Goal: Transaction & Acquisition: Purchase product/service

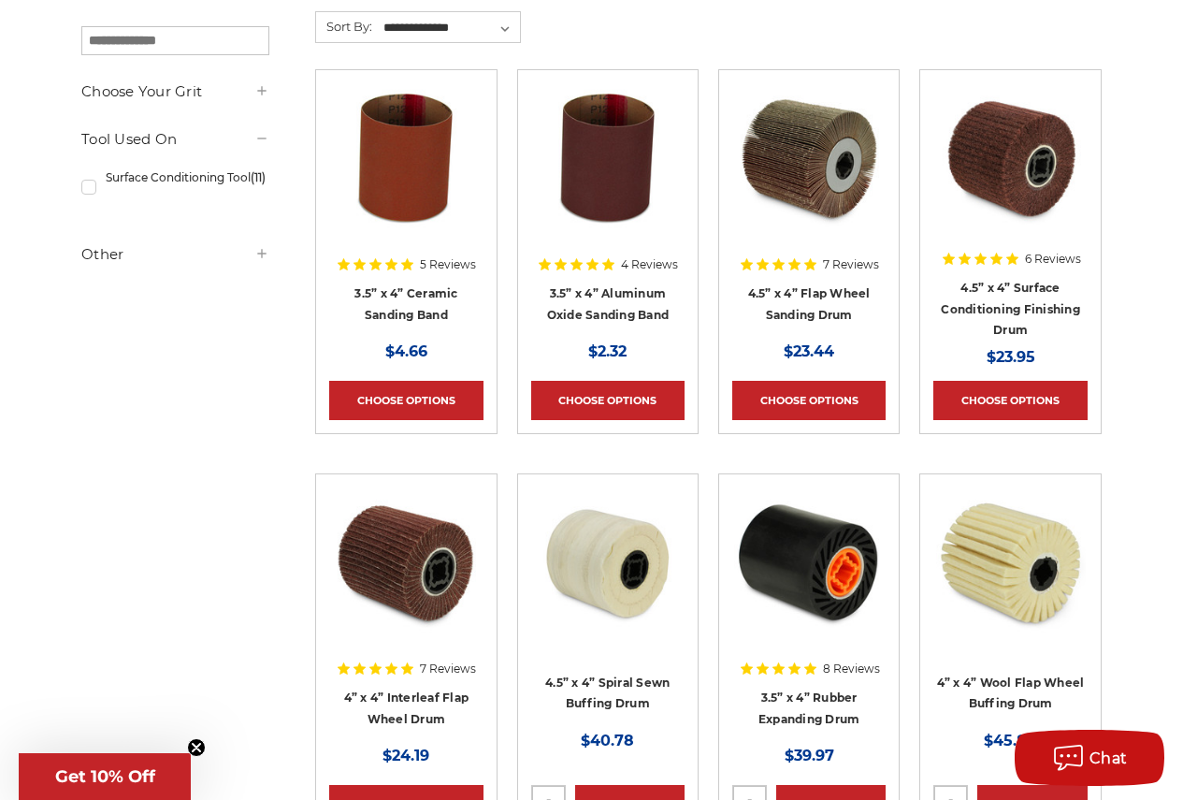
scroll to position [655, 0]
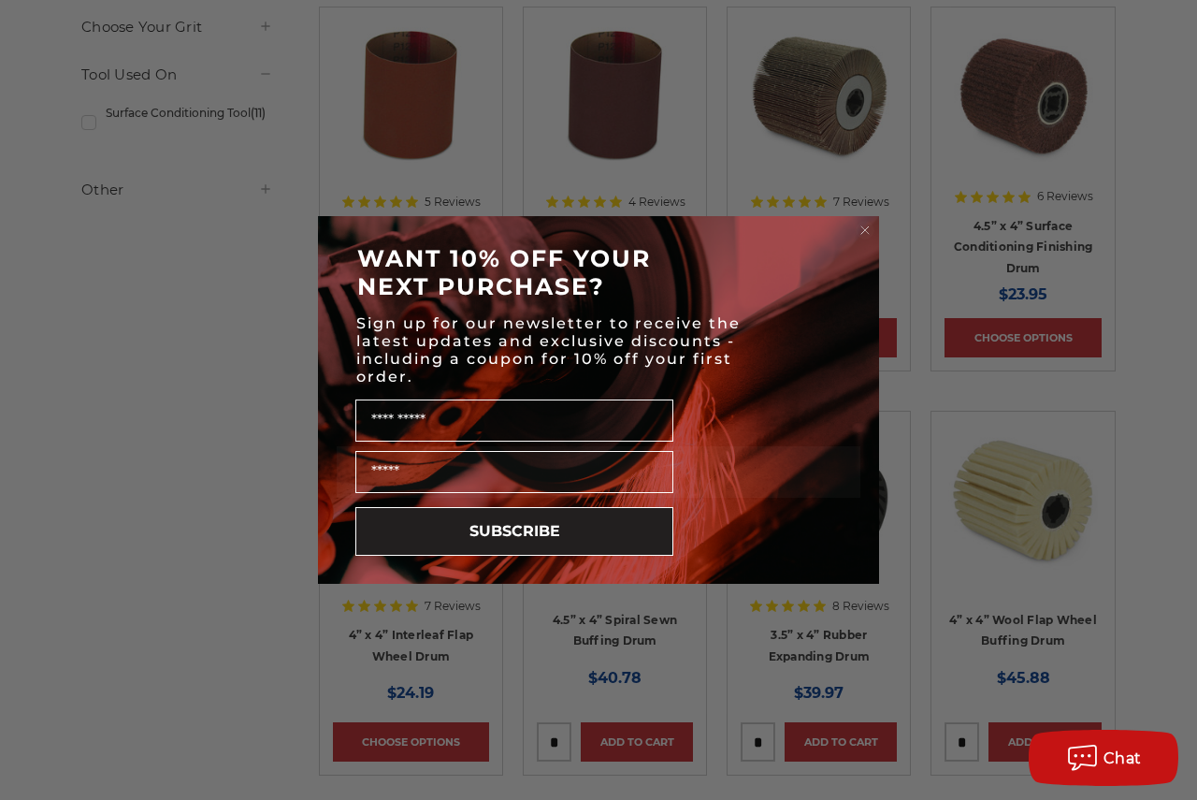
click at [861, 228] on circle "Close dialog" at bounding box center [866, 231] width 18 height 18
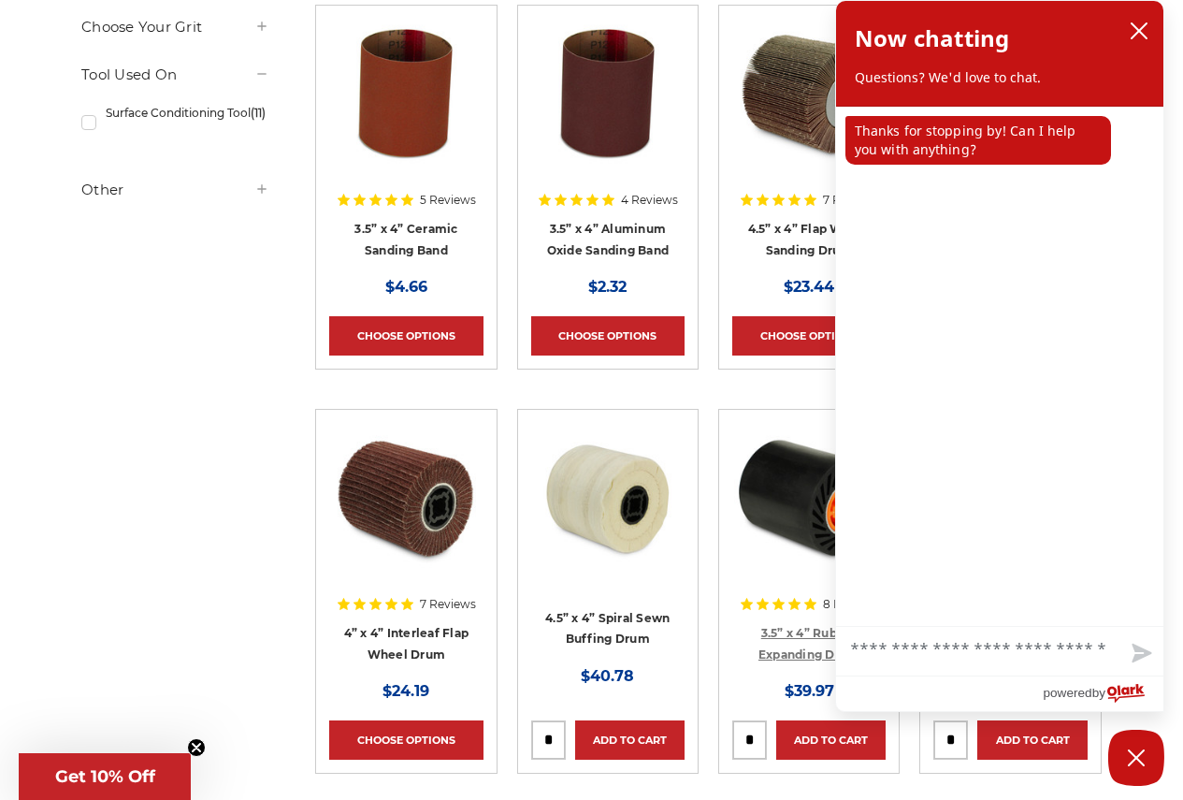
click at [784, 631] on link "3.5” x 4” Rubber Expanding Drum" at bounding box center [810, 644] width 102 height 36
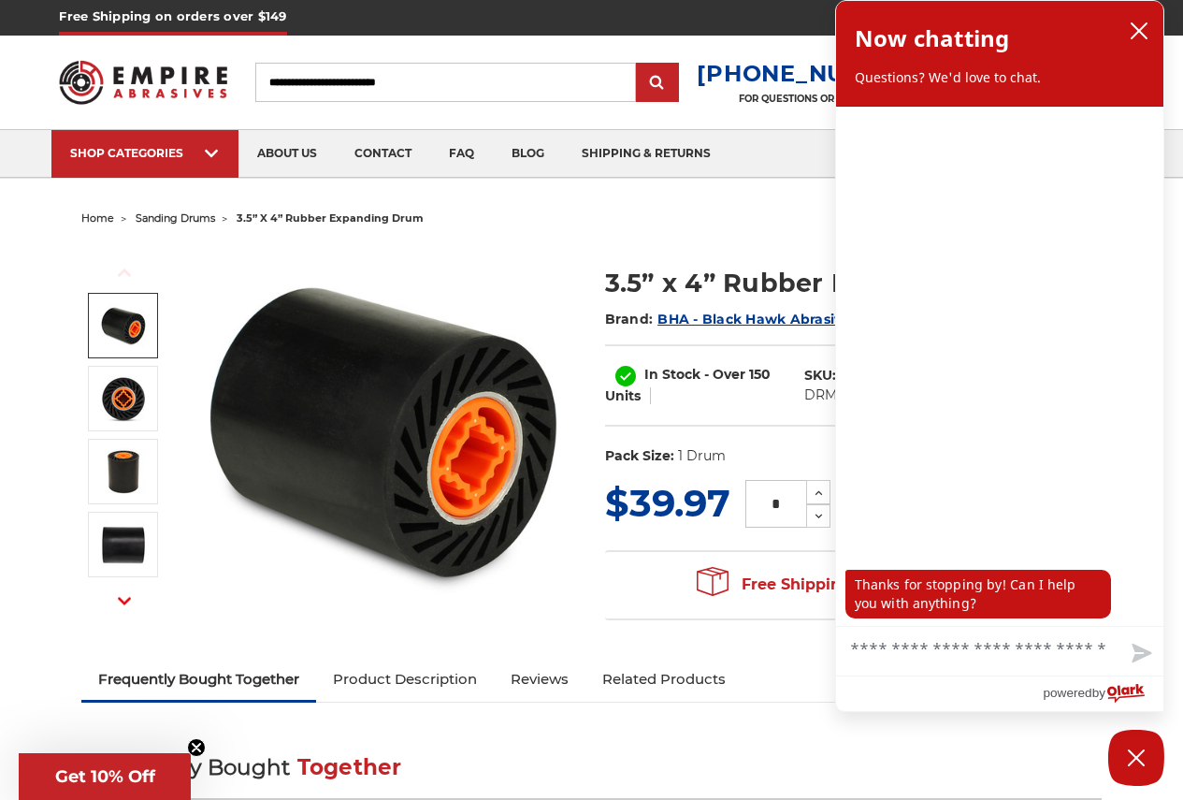
click at [1143, 28] on icon "close chatbox" at bounding box center [1139, 30] width 15 height 15
